Goal: Find contact information: Obtain details needed to contact an individual or organization

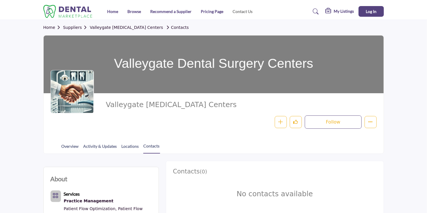
click at [234, 11] on link "Contact Us" at bounding box center [243, 11] width 20 height 5
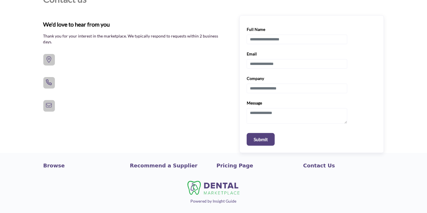
scroll to position [45, 0]
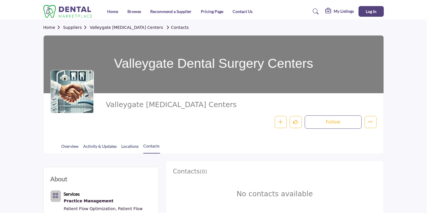
click at [132, 108] on span "Valleygate [MEDICAL_DATA] Centers" at bounding box center [185, 105] width 158 height 10
click at [113, 11] on link "Home" at bounding box center [112, 11] width 11 height 5
